Goal: Use online tool/utility: Utilize a website feature to perform a specific function

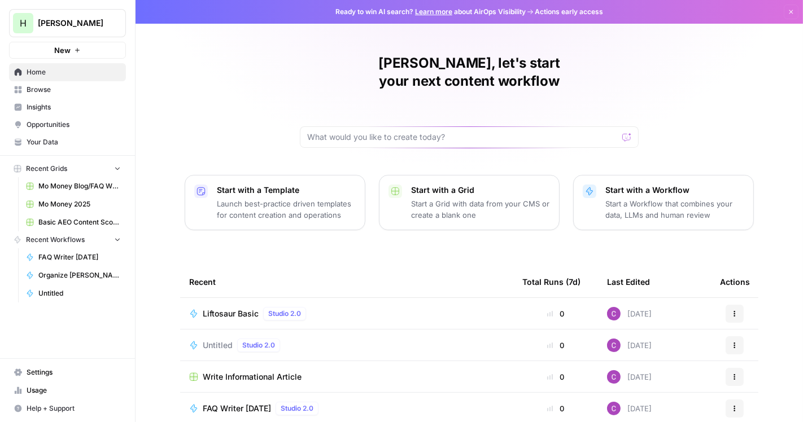
click at [69, 47] on span "New" at bounding box center [62, 50] width 16 height 11
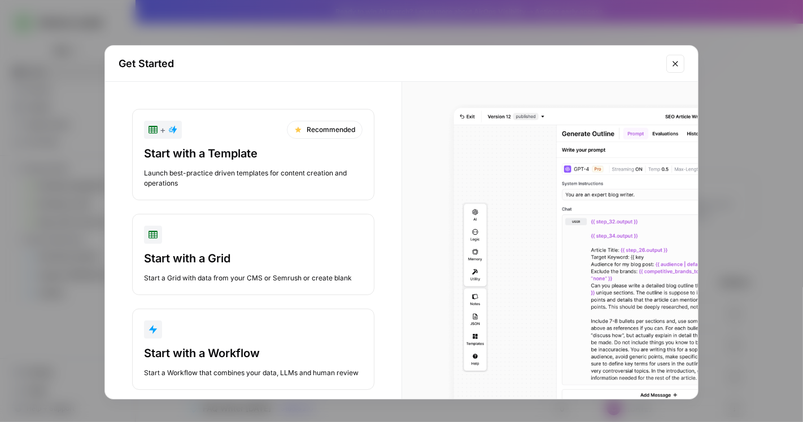
click at [215, 326] on div "button" at bounding box center [253, 330] width 219 height 18
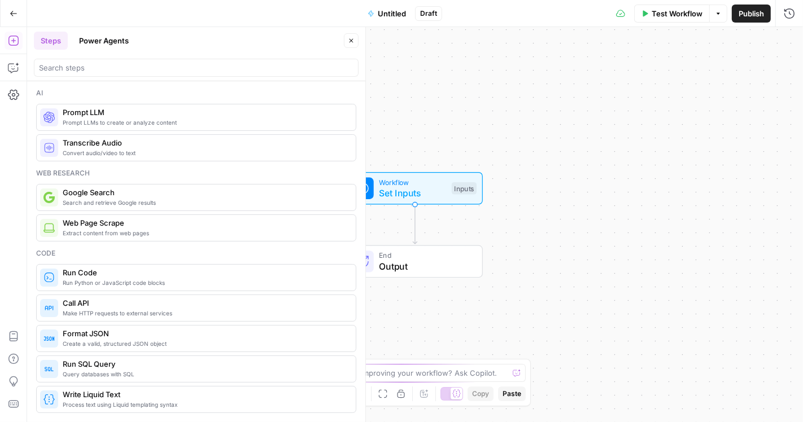
click at [390, 23] on div "Go Back Untitled Draft Test Workflow Options Publish Run History" at bounding box center [401, 13] width 803 height 27
click at [386, 19] on button "Untitled" at bounding box center [387, 14] width 52 height 18
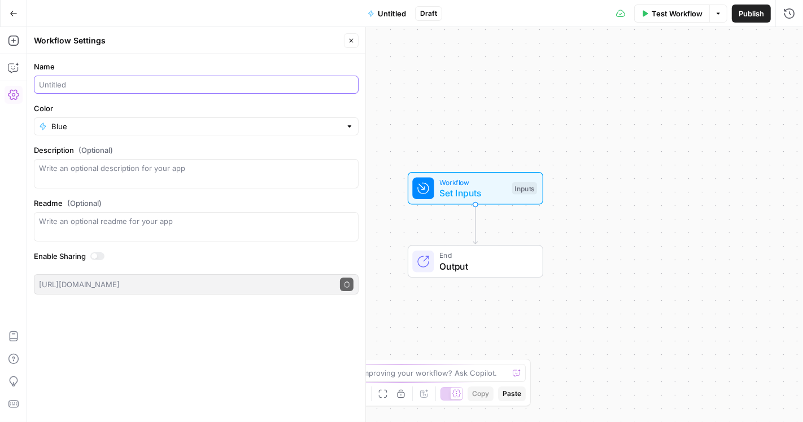
click at [156, 86] on input "Name" at bounding box center [196, 84] width 315 height 11
type input "Basic EEAT Analysis"
click at [351, 41] on icon "button" at bounding box center [351, 40] width 7 height 7
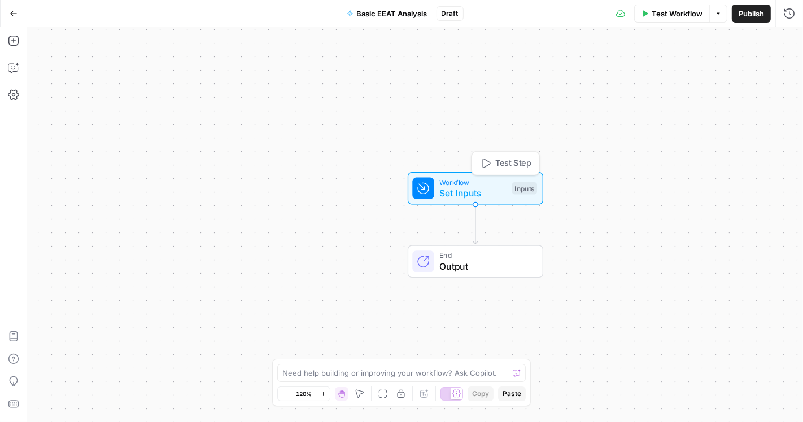
click at [464, 183] on span "Workflow" at bounding box center [472, 182] width 67 height 11
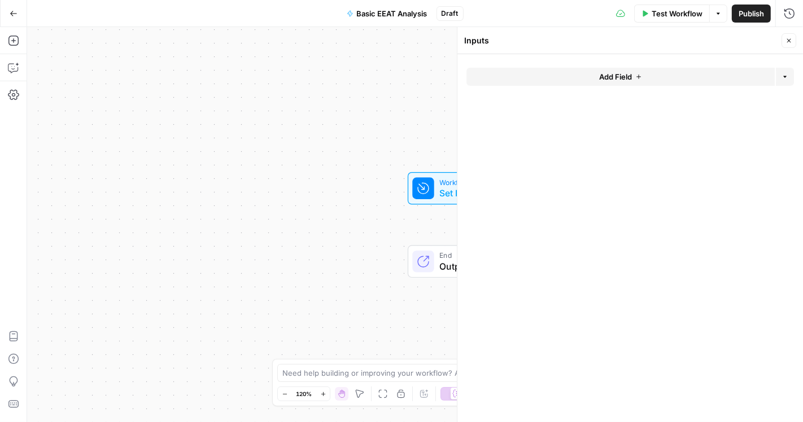
click at [627, 78] on span "Add Field" at bounding box center [615, 76] width 33 height 11
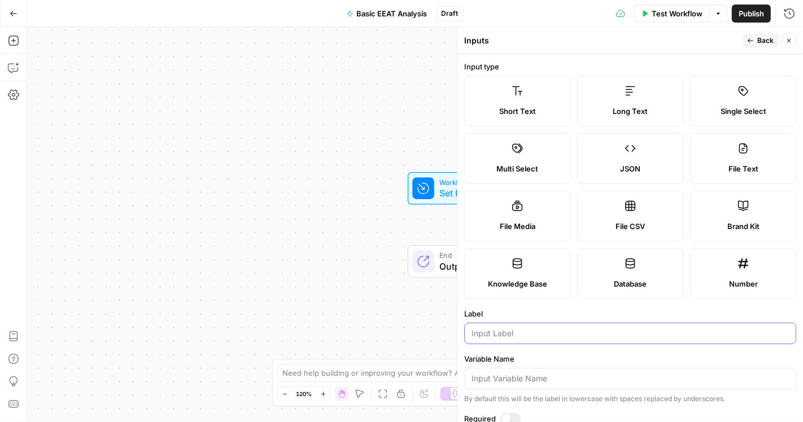
click at [505, 334] on input "Label" at bounding box center [629, 333] width 317 height 11
type input "URL"
click at [756, 39] on button "Back" at bounding box center [761, 40] width 36 height 15
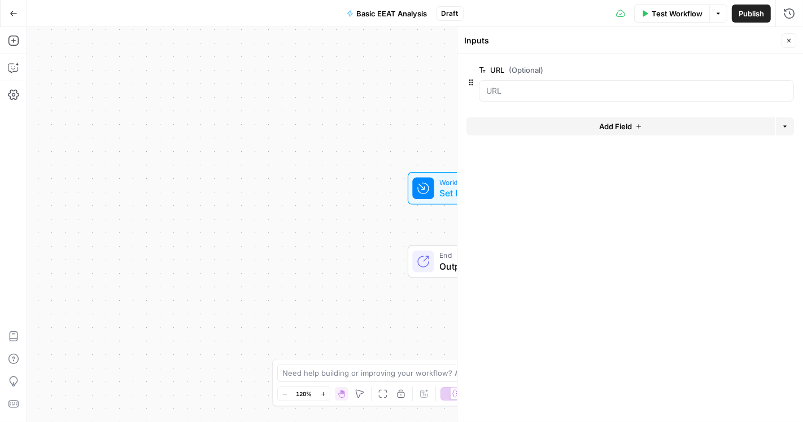
click at [785, 42] on icon "button" at bounding box center [788, 40] width 7 height 7
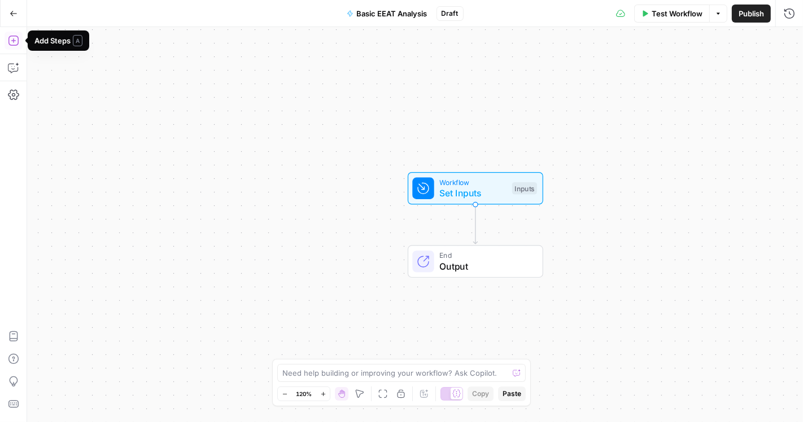
click at [18, 42] on icon "button" at bounding box center [13, 40] width 11 height 11
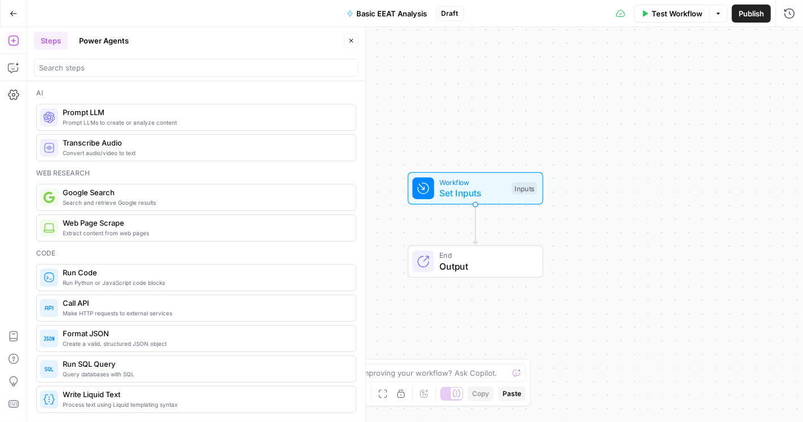
click at [121, 43] on button "Power Agents" at bounding box center [103, 41] width 63 height 18
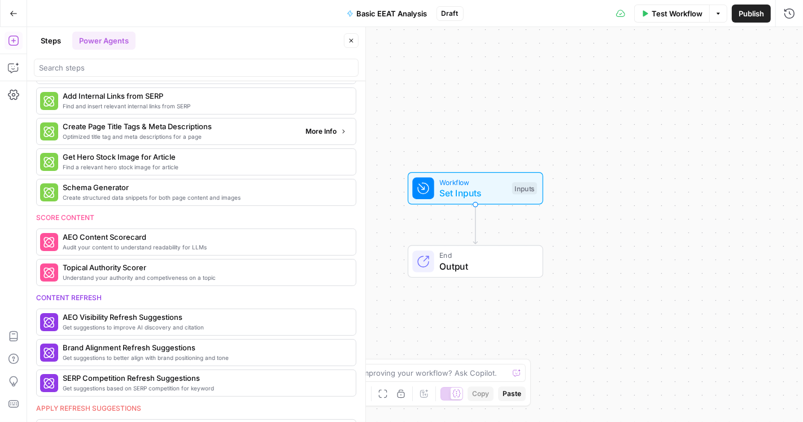
scroll to position [301, 0]
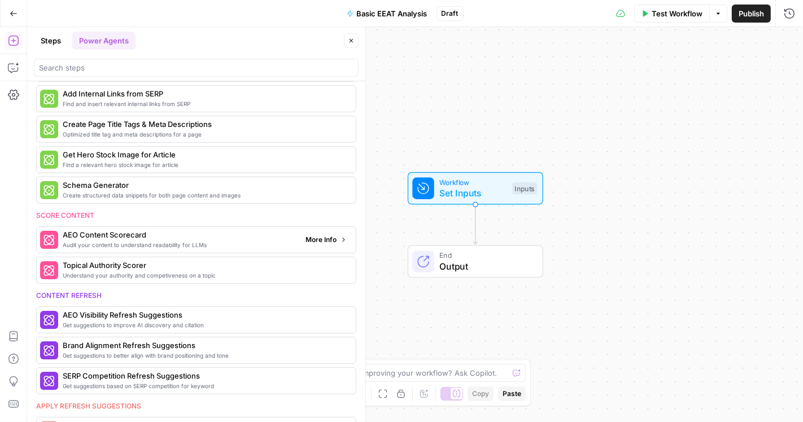
drag, startPoint x: 192, startPoint y: 238, endPoint x: 134, endPoint y: 236, distance: 58.2
click at [134, 236] on div "Audit your content to understand readability for LLMs AEO Content Scorecard" at bounding box center [180, 239] width 234 height 19
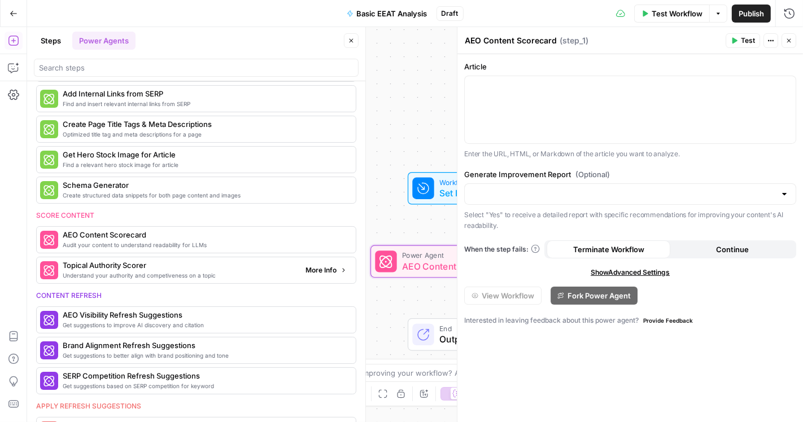
click at [125, 262] on span "Topical Authority Scorer" at bounding box center [180, 265] width 234 height 11
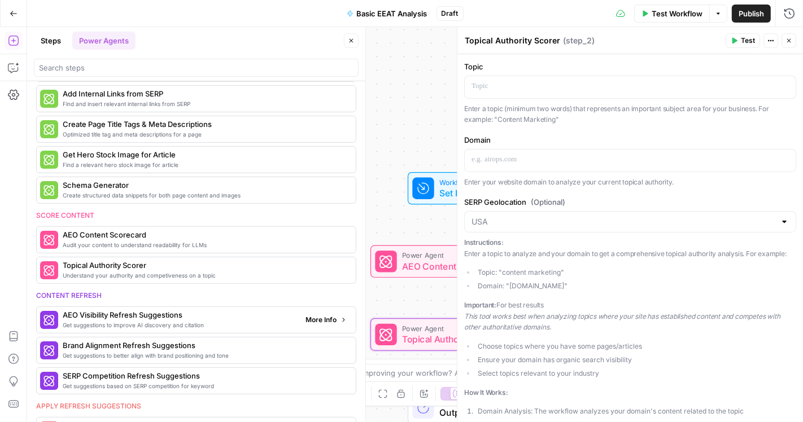
click at [134, 321] on span "Get suggestions to improve AI discovery and citation" at bounding box center [180, 325] width 234 height 9
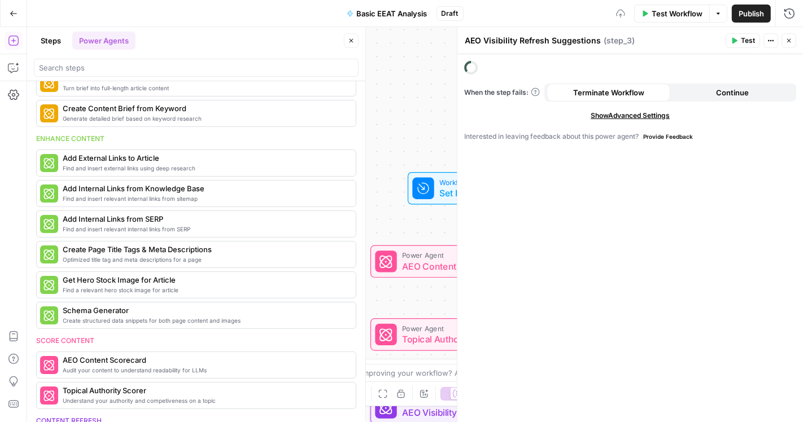
scroll to position [425, 0]
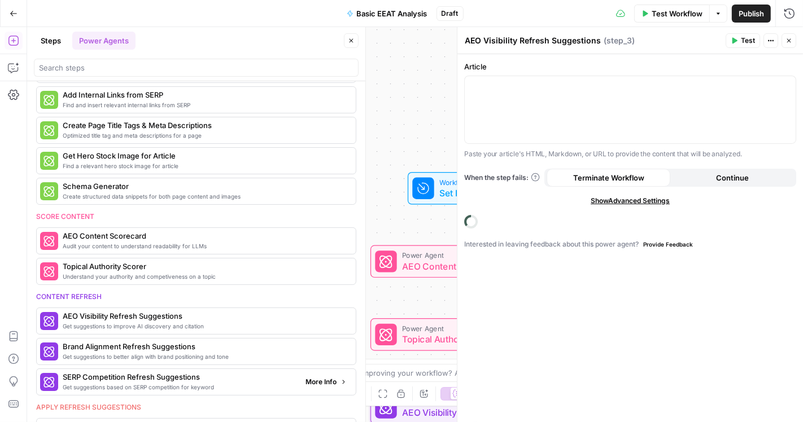
click at [132, 383] on span "Get suggestions based on SERP competition for keyword" at bounding box center [180, 387] width 234 height 9
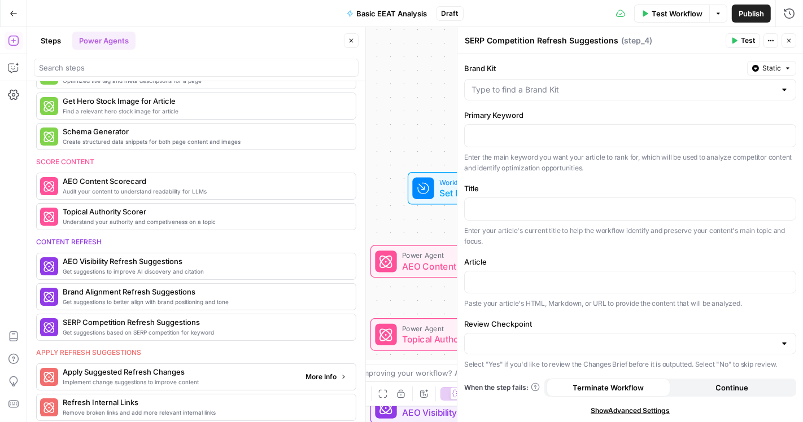
scroll to position [413, 0]
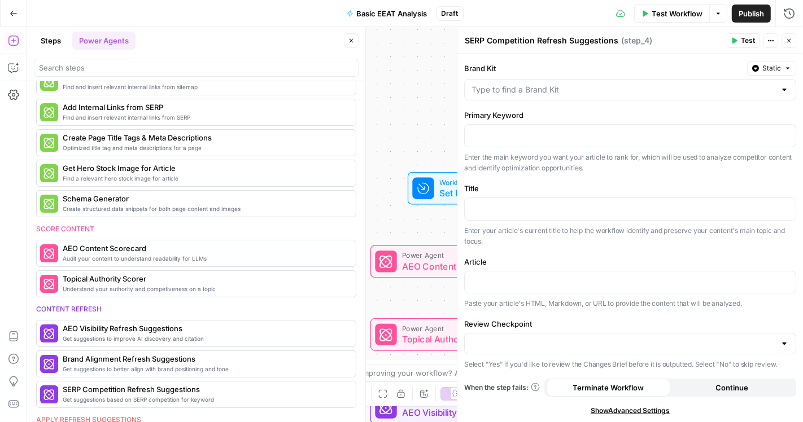
click at [355, 41] on button "Close" at bounding box center [351, 40] width 15 height 15
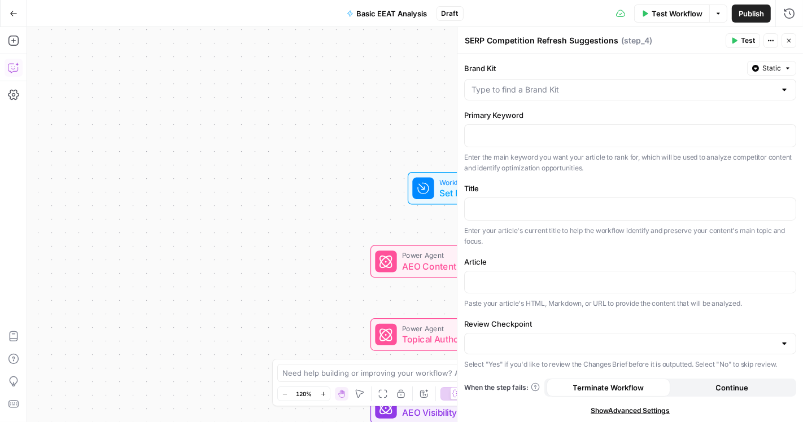
click at [8, 65] on icon "button" at bounding box center [13, 67] width 11 height 11
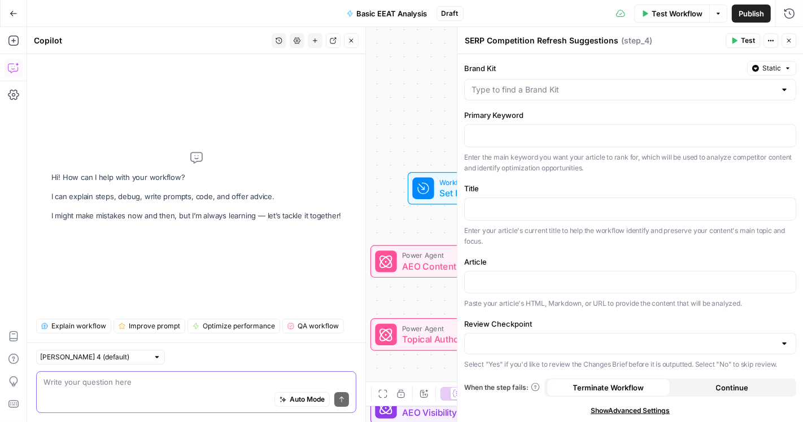
click at [291, 399] on span "Auto Mode" at bounding box center [307, 400] width 35 height 10
click at [127, 381] on textarea at bounding box center [195, 382] width 305 height 11
click at [787, 39] on icon "button" at bounding box center [789, 41] width 4 height 4
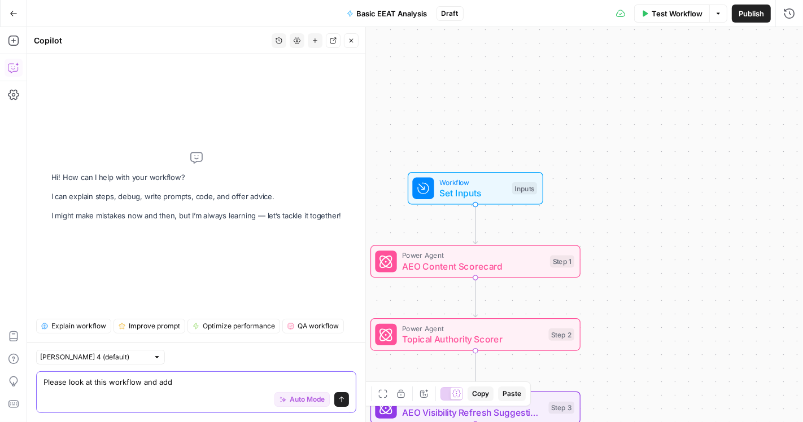
click at [192, 381] on textarea "Please look at this workflow and add" at bounding box center [195, 382] width 305 height 11
type textarea "Please look at this workflow and add the Input fields needed"
click at [153, 356] on div at bounding box center [157, 357] width 8 height 8
type input "[PERSON_NAME] 4 (default)"
click at [337, 397] on button "Send" at bounding box center [341, 399] width 15 height 15
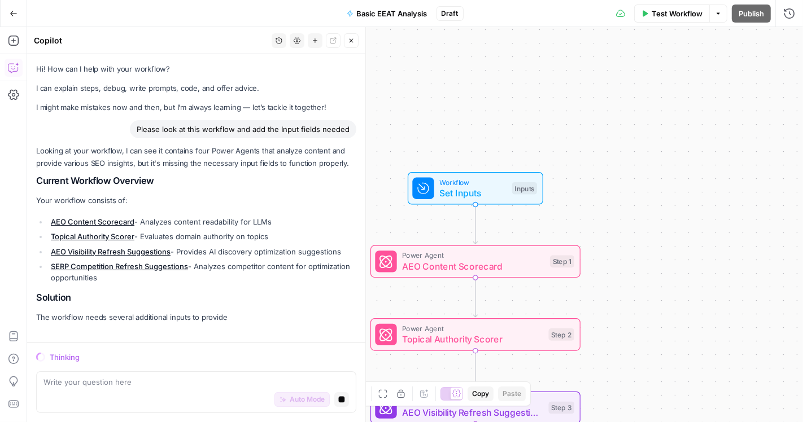
scroll to position [1, 0]
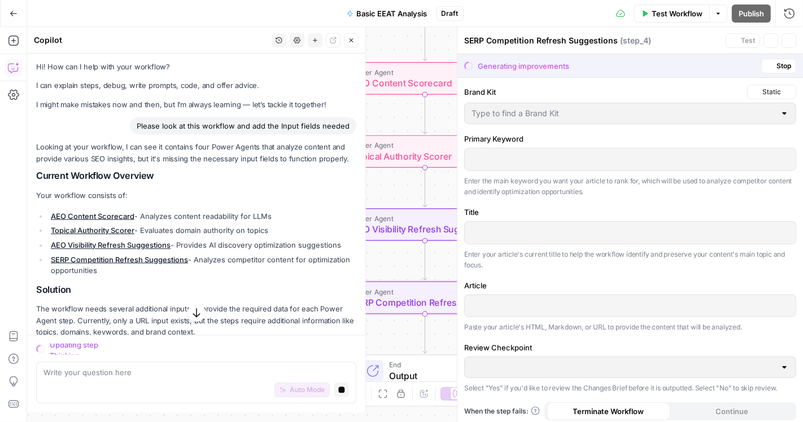
type input "Yes"
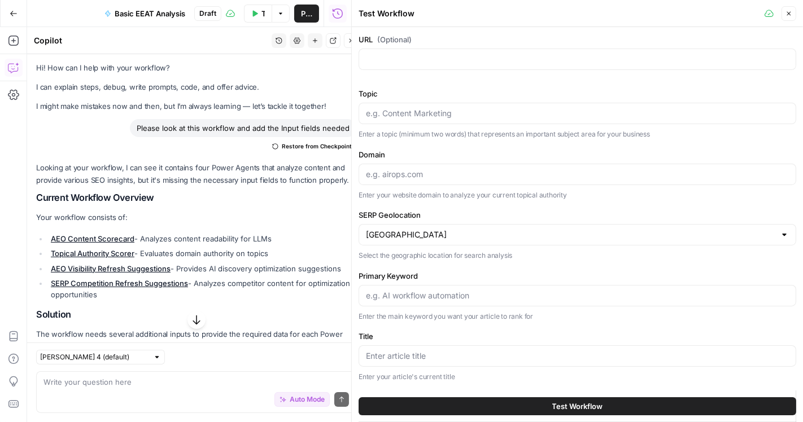
click at [170, 394] on div "Auto Mode Send" at bounding box center [195, 400] width 305 height 25
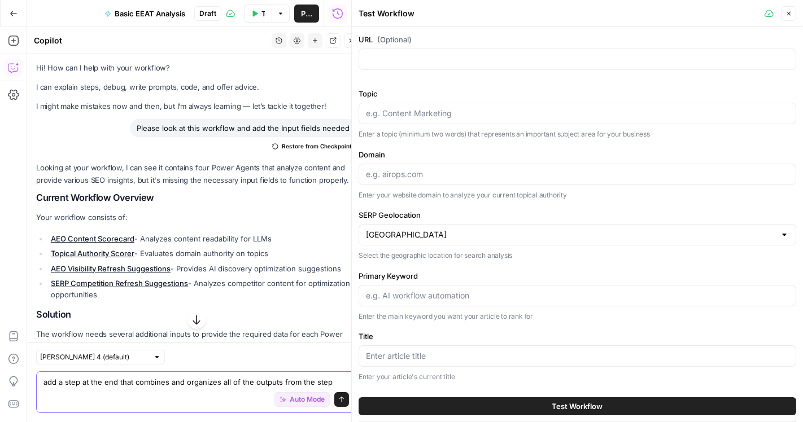
type textarea "add a step at the end that combines and organizes all of the outputs from the s…"
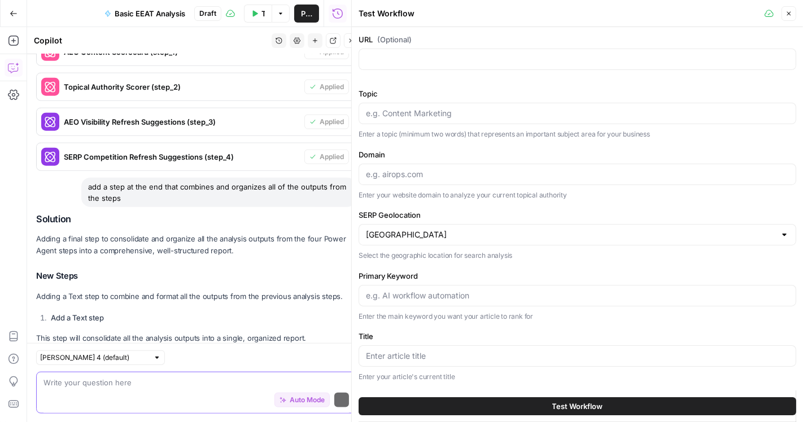
scroll to position [1064, 0]
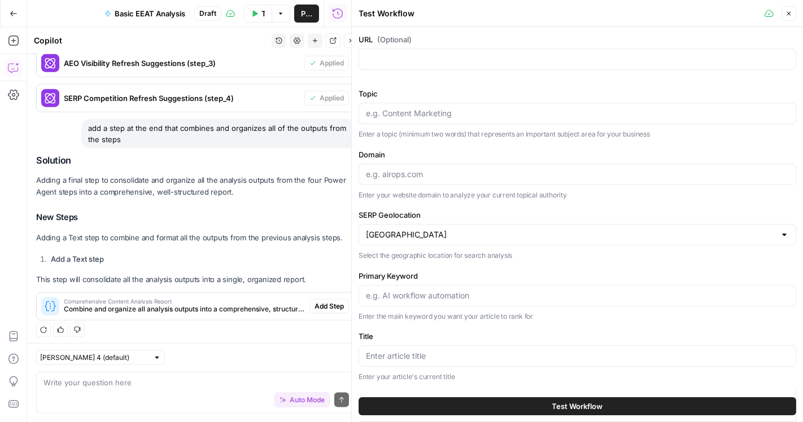
click at [788, 13] on icon "button" at bounding box center [788, 13] width 7 height 7
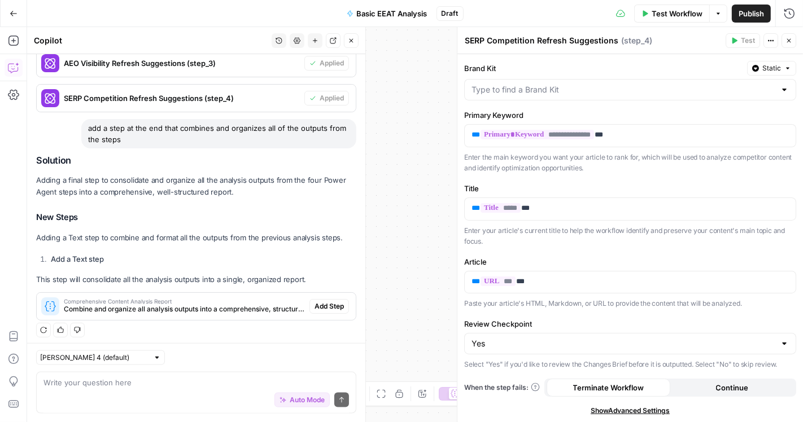
click at [788, 40] on icon "button" at bounding box center [789, 41] width 4 height 4
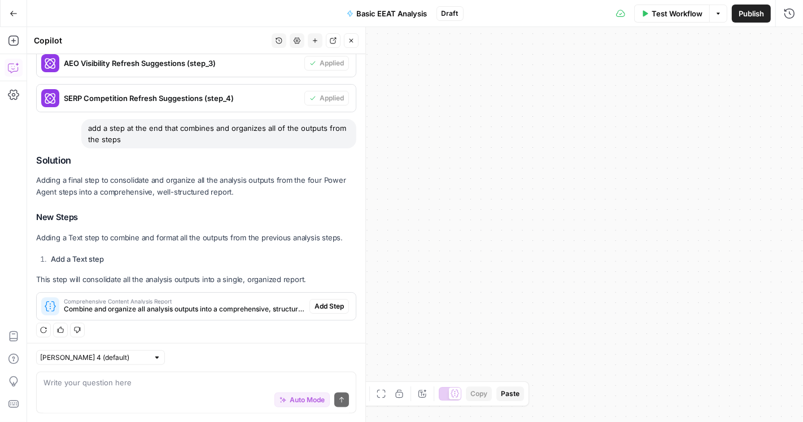
drag, startPoint x: 547, startPoint y: 236, endPoint x: 802, endPoint y: 170, distance: 263.6
click at [802, 170] on div "Workflow Set Inputs Inputs Power Agent AEO Content Scorecard Step 1 Power Agent…" at bounding box center [415, 224] width 776 height 395
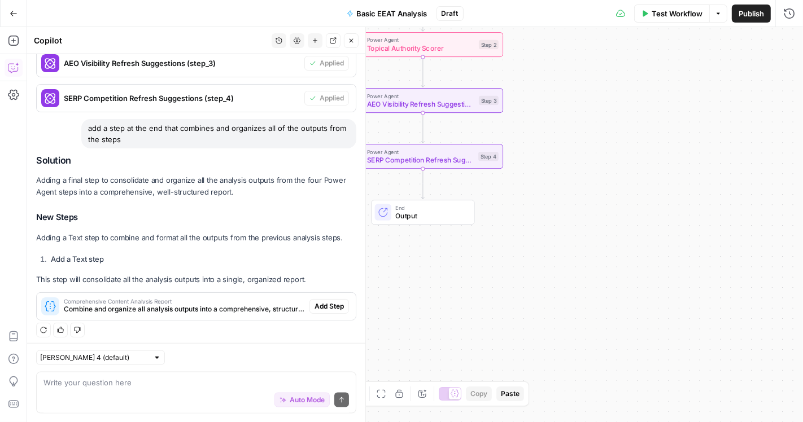
drag, startPoint x: 802, startPoint y: 180, endPoint x: 799, endPoint y: 169, distance: 10.7
click at [799, 169] on div "Workflow Set Inputs Inputs Power Agent AEO Content Scorecard Step 1 Power Agent…" at bounding box center [415, 224] width 776 height 395
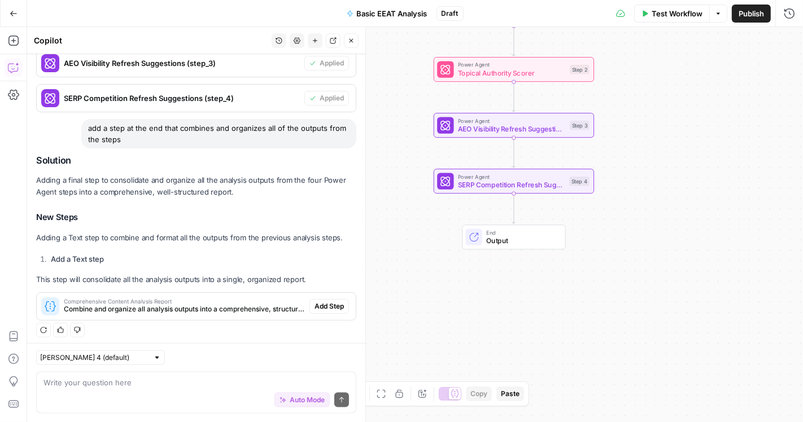
drag, startPoint x: 667, startPoint y: 204, endPoint x: 716, endPoint y: 209, distance: 48.9
click at [716, 209] on div "Workflow Set Inputs Inputs Power Agent AEO Content Scorecard Step 1 Power Agent…" at bounding box center [415, 224] width 776 height 395
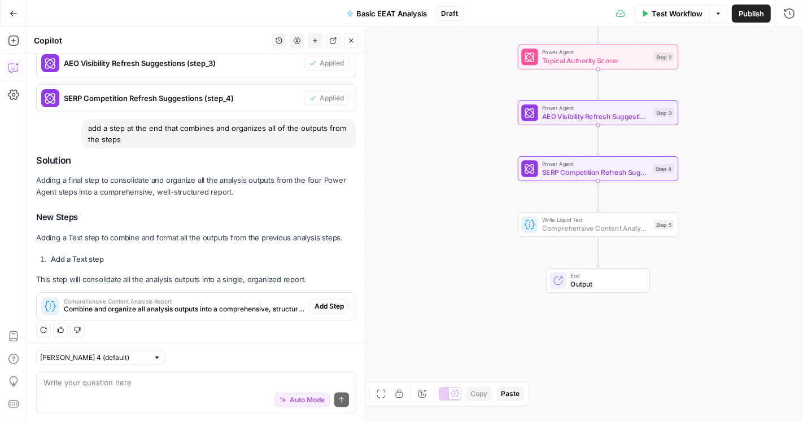
click at [315, 302] on span "Add Step" at bounding box center [329, 307] width 29 height 10
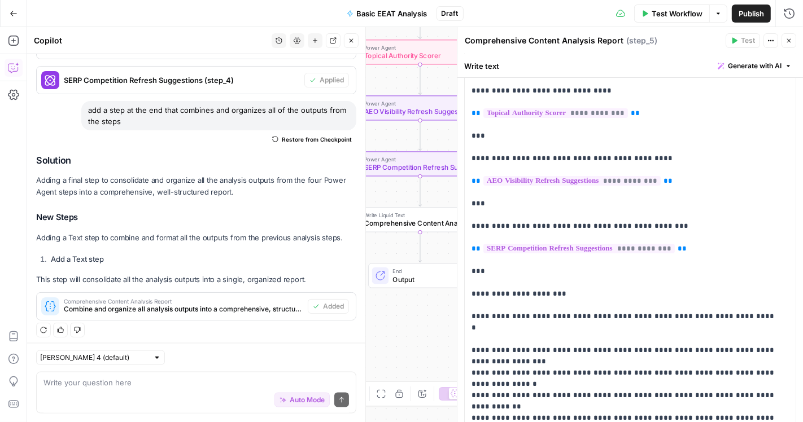
scroll to position [229, 0]
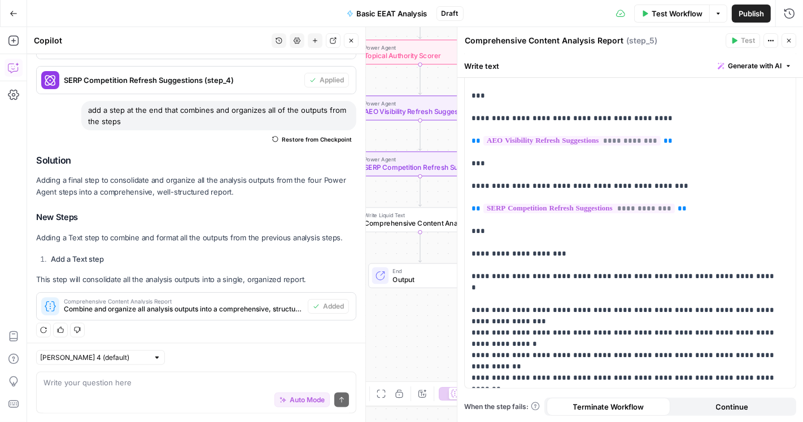
click at [103, 401] on div "Auto Mode Send" at bounding box center [195, 400] width 305 height 25
click at [290, 401] on span "Auto Mode" at bounding box center [307, 400] width 35 height 10
click at [164, 398] on div "Auto Mode Send" at bounding box center [195, 400] width 305 height 25
click at [403, 325] on div "Workflow Set Inputs Inputs Power Agent AEO Content Scorecard Step 1 Power Agent…" at bounding box center [415, 224] width 776 height 395
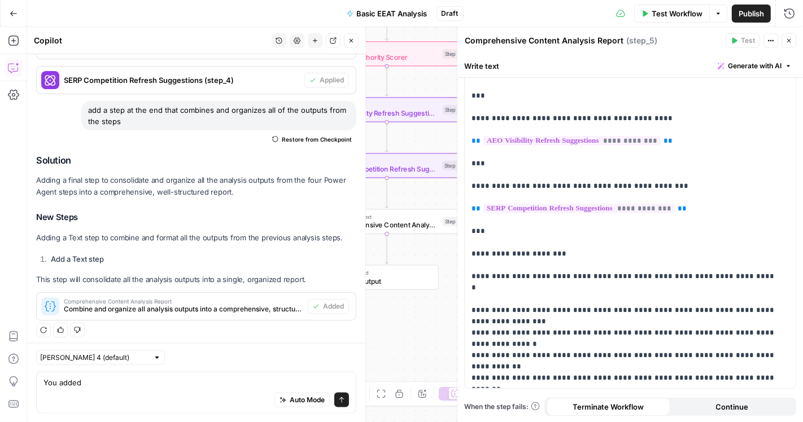
drag, startPoint x: 403, startPoint y: 325, endPoint x: 370, endPoint y: 326, distance: 33.4
click at [370, 326] on body "H [PERSON_NAME] New Home Browse Insights Opportunities Your Data Recent Grids M…" at bounding box center [401, 211] width 803 height 422
drag, startPoint x: 419, startPoint y: 331, endPoint x: 392, endPoint y: 330, distance: 27.2
click at [392, 330] on div "Workflow Set Inputs Inputs Power Agent AEO Content Scorecard Step 1 Power Agent…" at bounding box center [415, 224] width 776 height 395
click at [208, 382] on textarea "You added" at bounding box center [195, 382] width 305 height 11
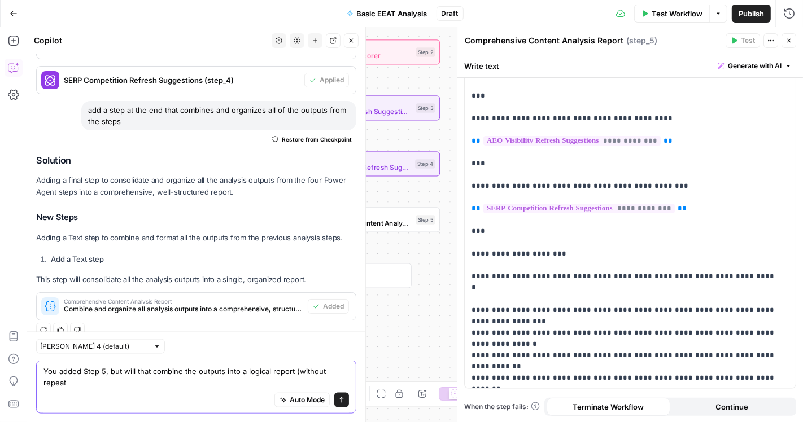
scroll to position [1093, 0]
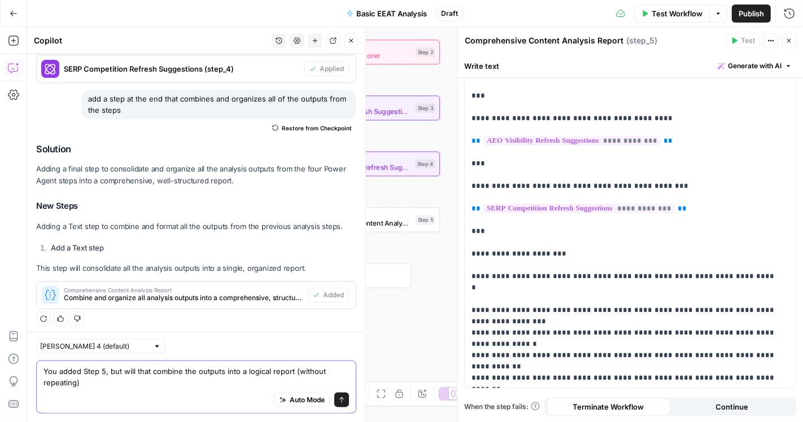
type textarea "You added Step 5, but will that combine the outputs into a logical report (with…"
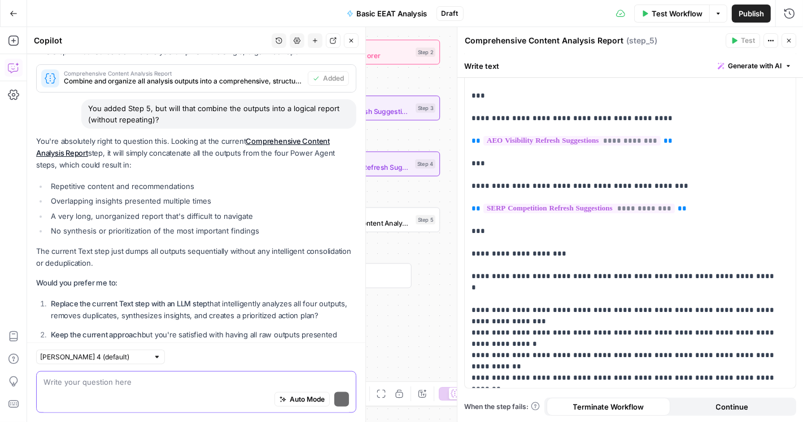
scroll to position [1387, 0]
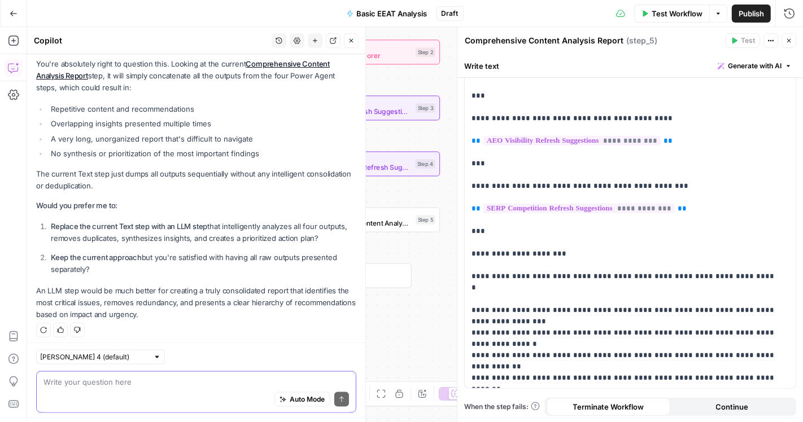
click at [208, 382] on textarea at bounding box center [195, 382] width 305 height 11
type textarea "Replace the current Text step with an LLM step"
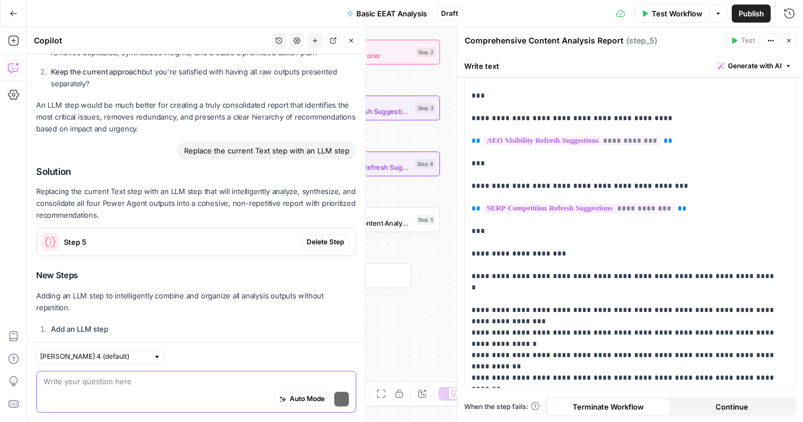
scroll to position [1654, 0]
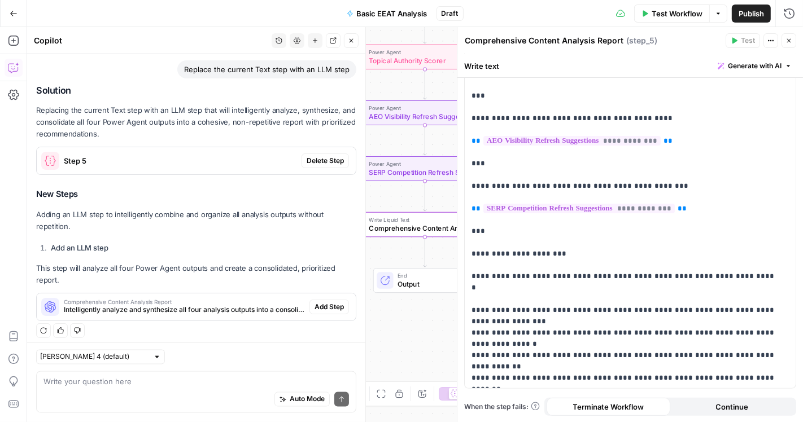
click at [313, 156] on span "Delete Step" at bounding box center [325, 161] width 37 height 10
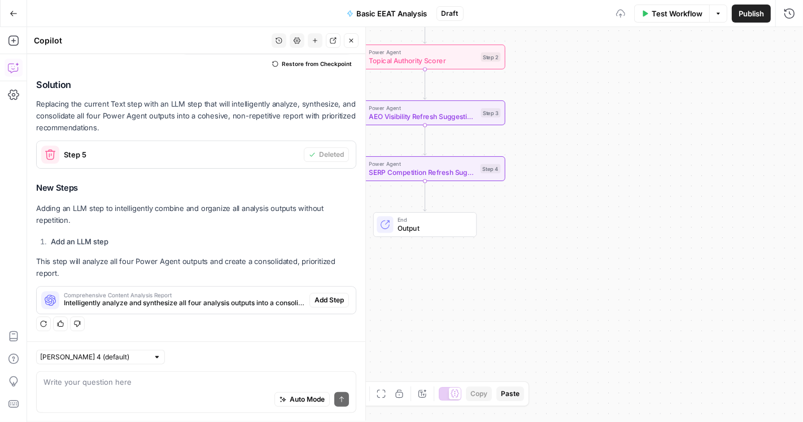
scroll to position [1673, 0]
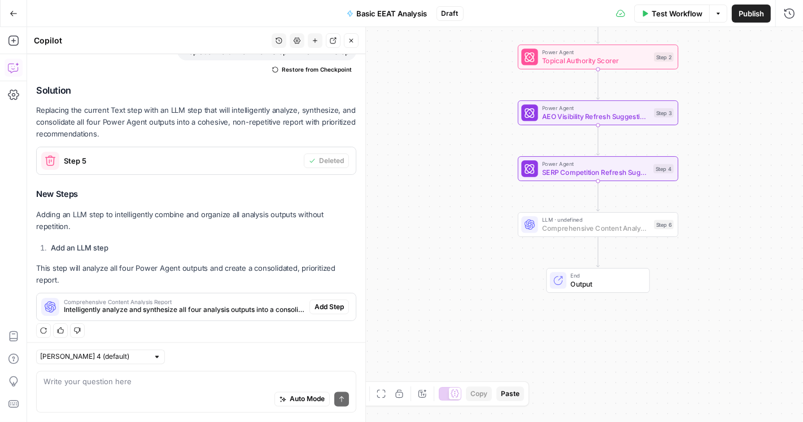
click at [315, 302] on span "Add Step" at bounding box center [329, 307] width 29 height 10
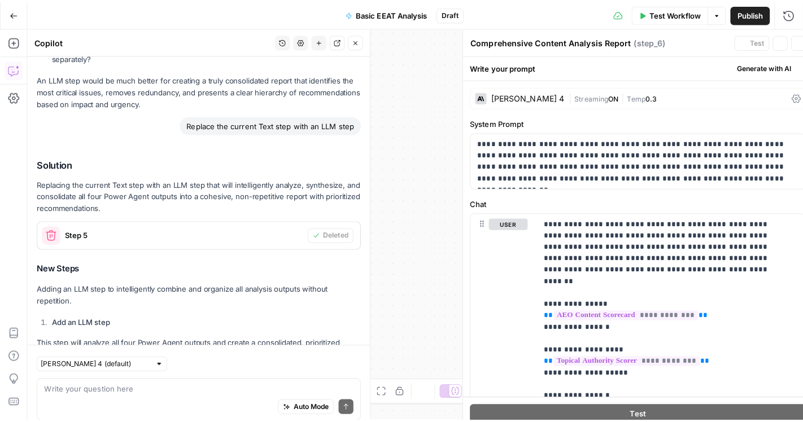
scroll to position [1691, 0]
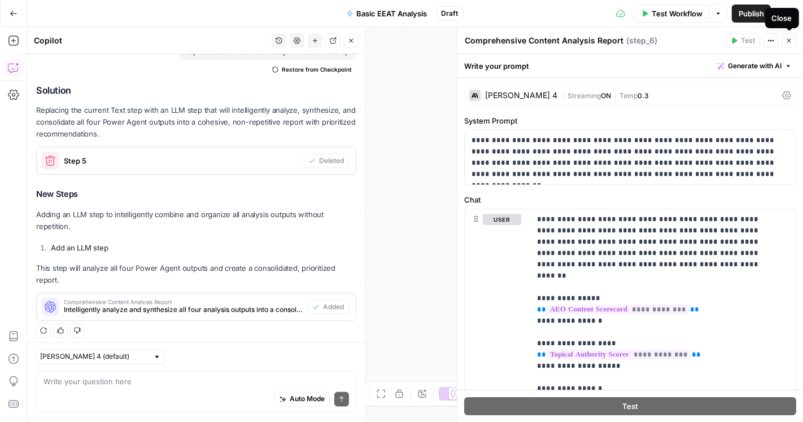
click at [788, 41] on icon "button" at bounding box center [789, 41] width 4 height 4
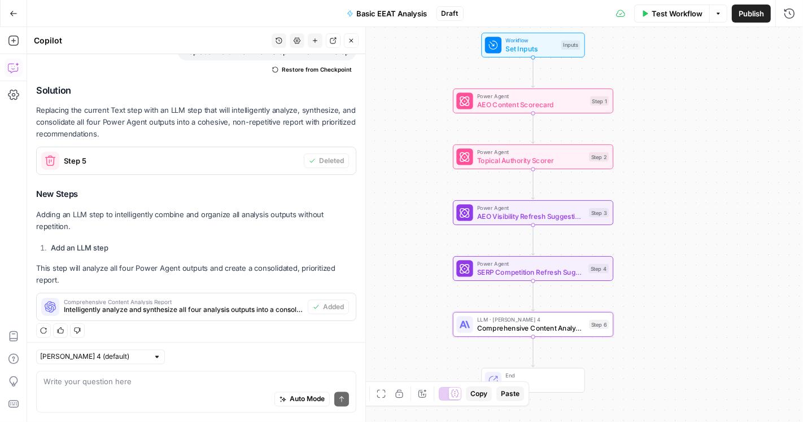
drag, startPoint x: 752, startPoint y: 117, endPoint x: 695, endPoint y: 195, distance: 96.2
click at [694, 199] on div "Workflow Set Inputs Inputs Power Agent AEO Content Scorecard Step 1 Power Agent…" at bounding box center [415, 224] width 776 height 395
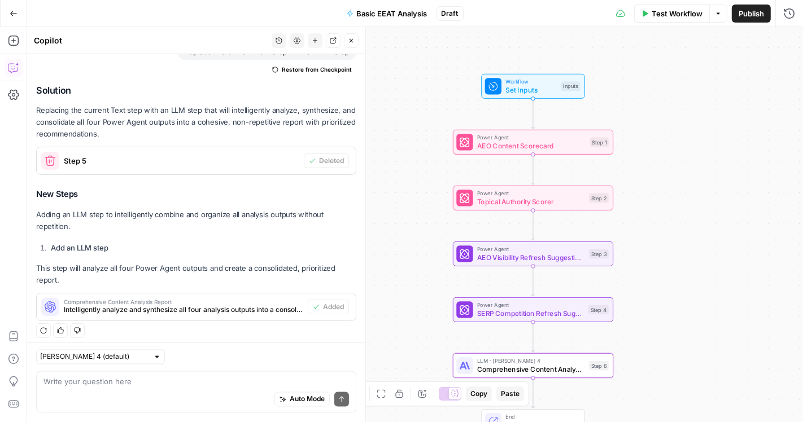
drag, startPoint x: 705, startPoint y: 120, endPoint x: 705, endPoint y: 161, distance: 41.2
click at [705, 161] on div "Workflow Set Inputs Inputs Power Agent AEO Content Scorecard Step 1 Power Agent…" at bounding box center [415, 224] width 776 height 395
click at [663, 21] on button "Test Workflow" at bounding box center [672, 14] width 76 height 18
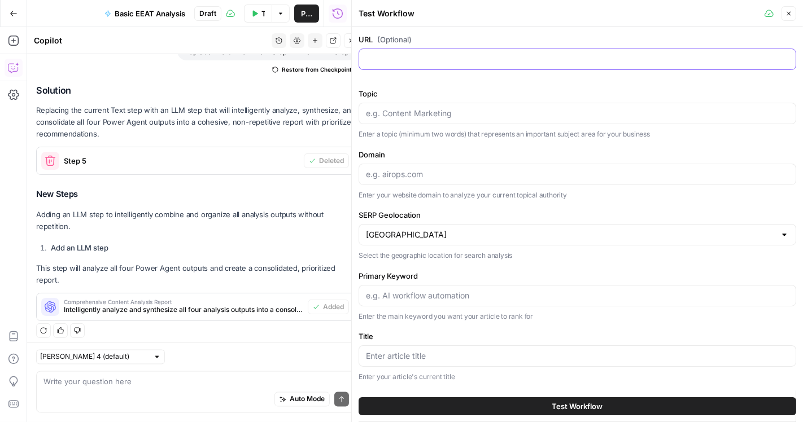
click at [495, 63] on input "URL (Optional)" at bounding box center [577, 59] width 423 height 11
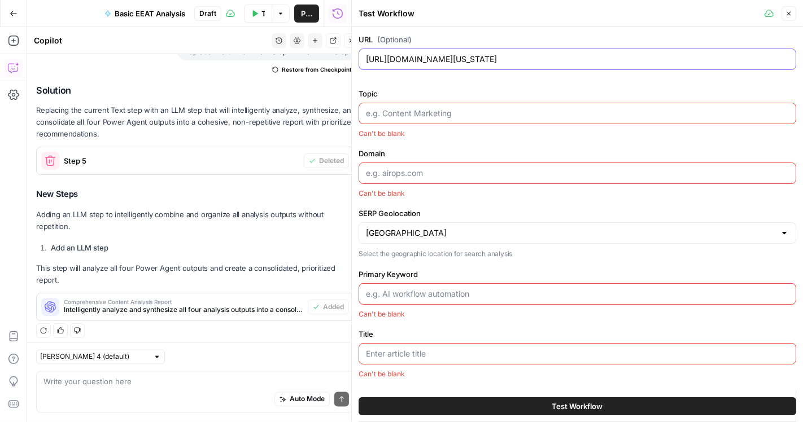
click at [535, 56] on input "[URL][DOMAIN_NAME][US_STATE]" at bounding box center [577, 59] width 423 height 11
type input "[URL][DOMAIN_NAME][US_STATE]"
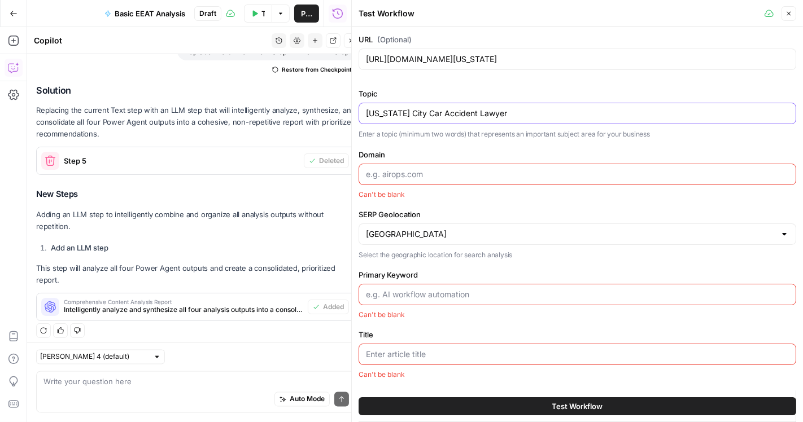
type input "[US_STATE] City Car Accident Lawyer"
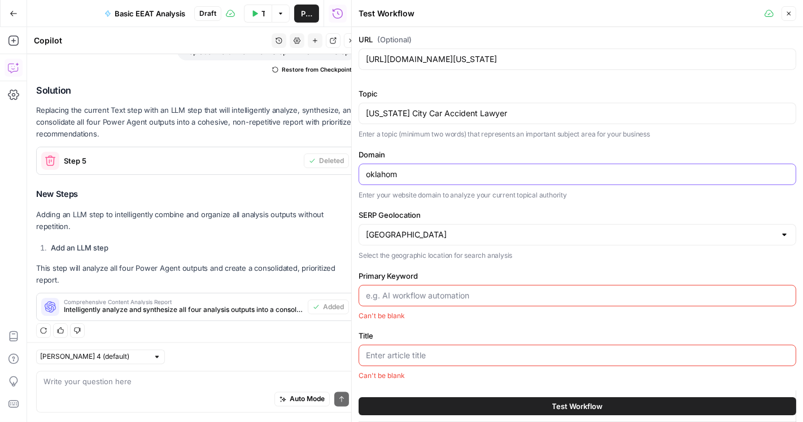
type input "[DOMAIN_NAME]"
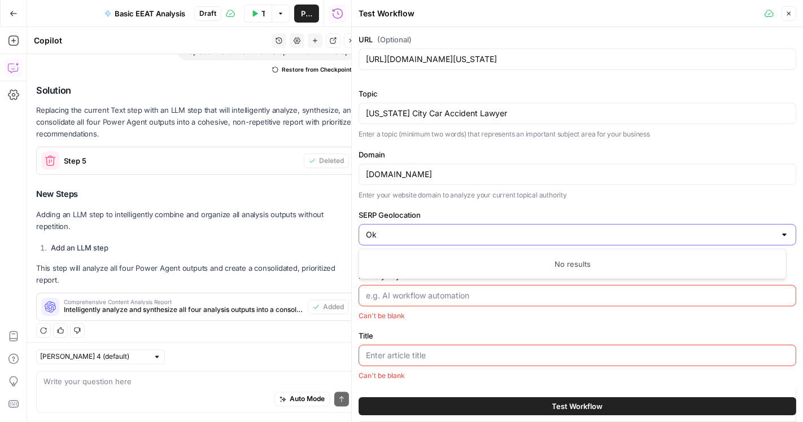
type input "O"
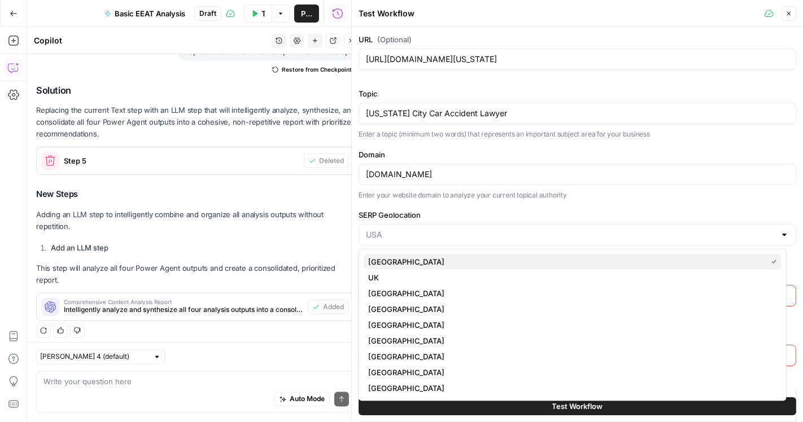
click at [382, 263] on span "[GEOGRAPHIC_DATA]" at bounding box center [565, 261] width 394 height 11
type input "[GEOGRAPHIC_DATA]"
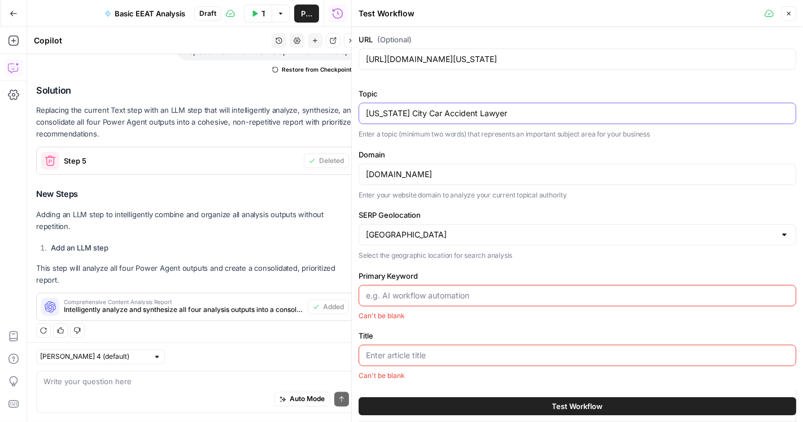
click at [417, 115] on input "[US_STATE] City Car Accident Lawyer" at bounding box center [577, 113] width 423 height 11
click at [390, 291] on input "Primary Keyword" at bounding box center [577, 295] width 423 height 11
paste input "[US_STATE] City Car Accident Lawyer"
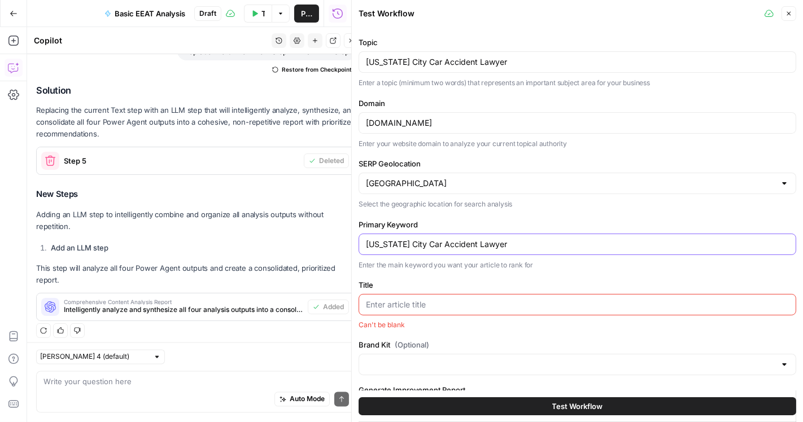
scroll to position [53, 0]
type input "[US_STATE] City Car Accident Lawyer"
click at [423, 292] on div at bounding box center [578, 302] width 438 height 21
paste input "[US_STATE] City Car Accident Lawyer"
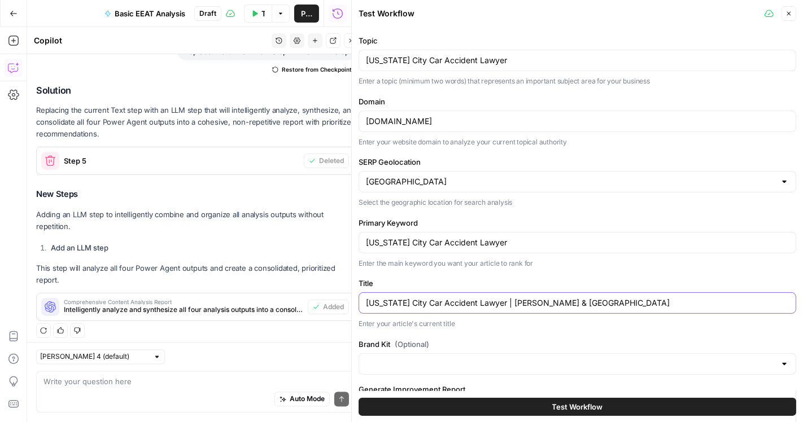
scroll to position [162, 0]
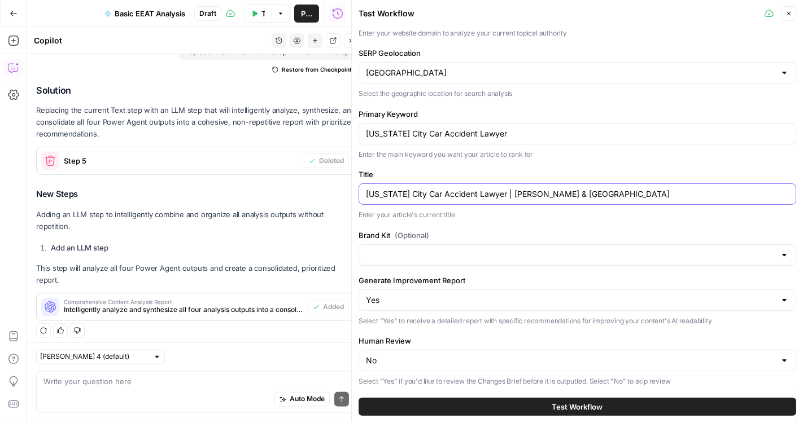
type input "[US_STATE] City Car Accident Lawyer | [PERSON_NAME] & [GEOGRAPHIC_DATA]"
click at [433, 255] on input "Brand Kit (Optional)" at bounding box center [570, 255] width 409 height 11
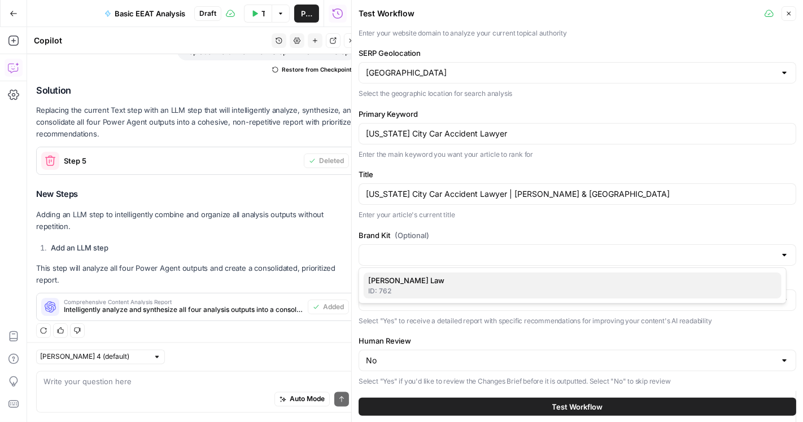
click at [412, 280] on span "[PERSON_NAME] Law" at bounding box center [570, 280] width 404 height 11
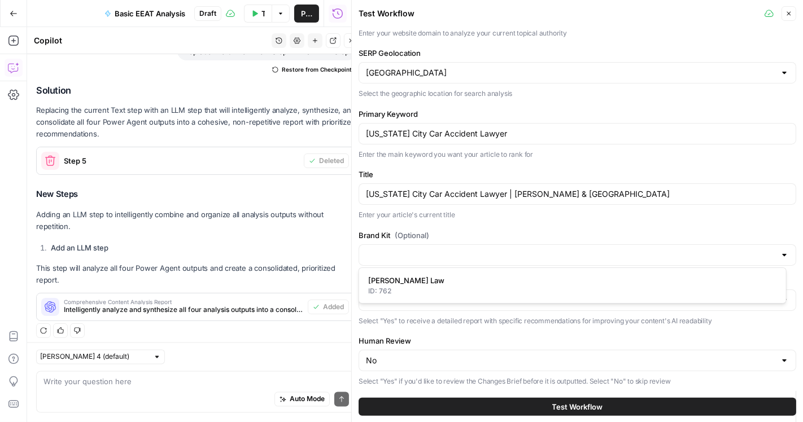
type input "[PERSON_NAME] Law"
click at [495, 402] on button "Test Workflow" at bounding box center [578, 407] width 438 height 18
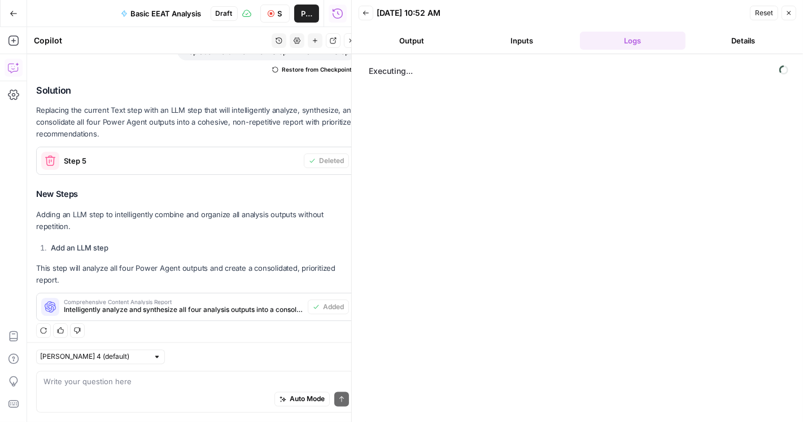
click at [495, 402] on div "Executing..." at bounding box center [577, 238] width 429 height 357
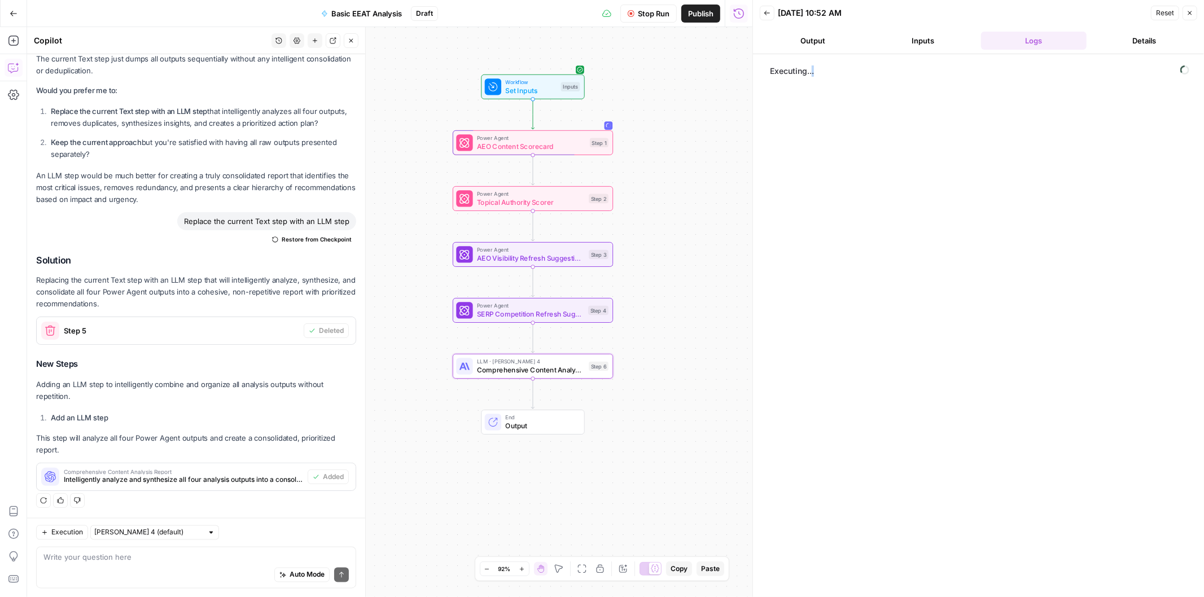
scroll to position [1522, 0]
